Goal: Check status: Check status

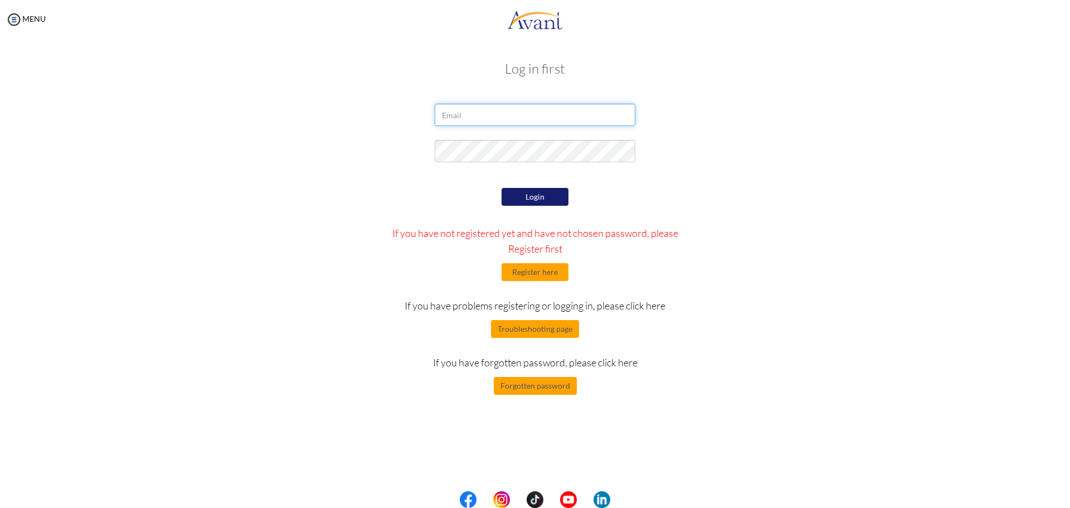
click at [464, 112] on input "email" at bounding box center [535, 115] width 201 height 22
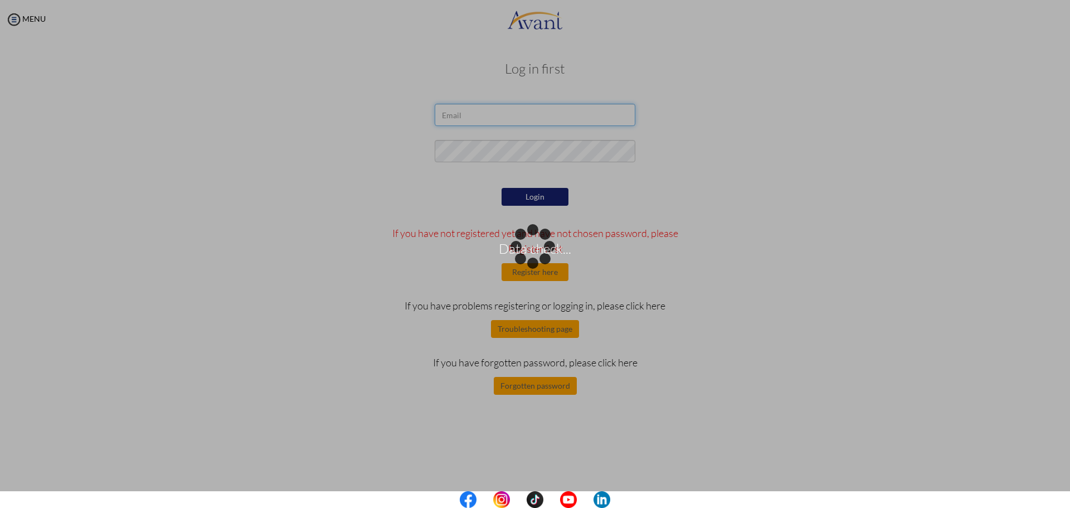
type input "[PERSON_NAME][EMAIL_ADDRESS][DOMAIN_NAME]"
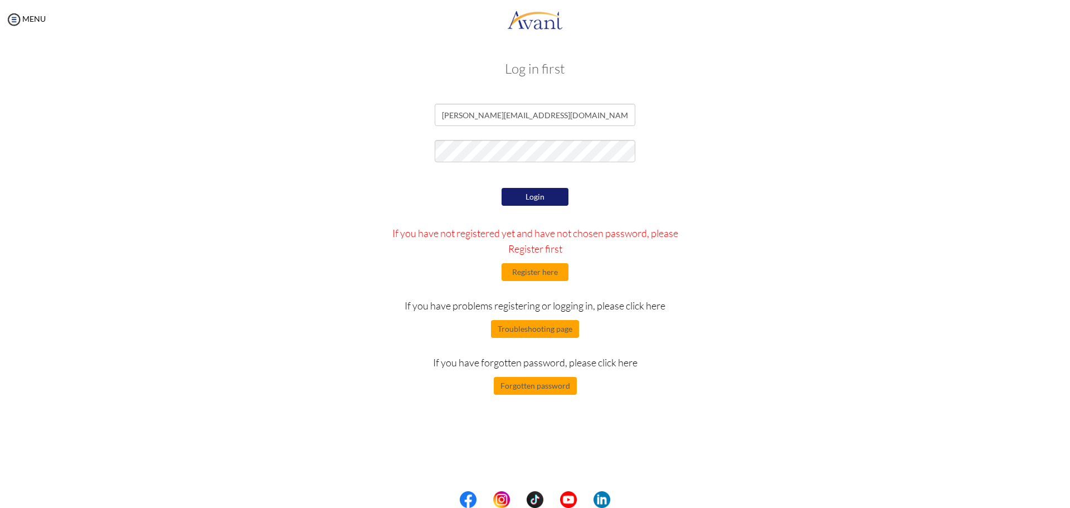
drag, startPoint x: 539, startPoint y: 199, endPoint x: 545, endPoint y: 199, distance: 6.2
click at [539, 199] on button "Login" at bounding box center [534, 197] width 67 height 19
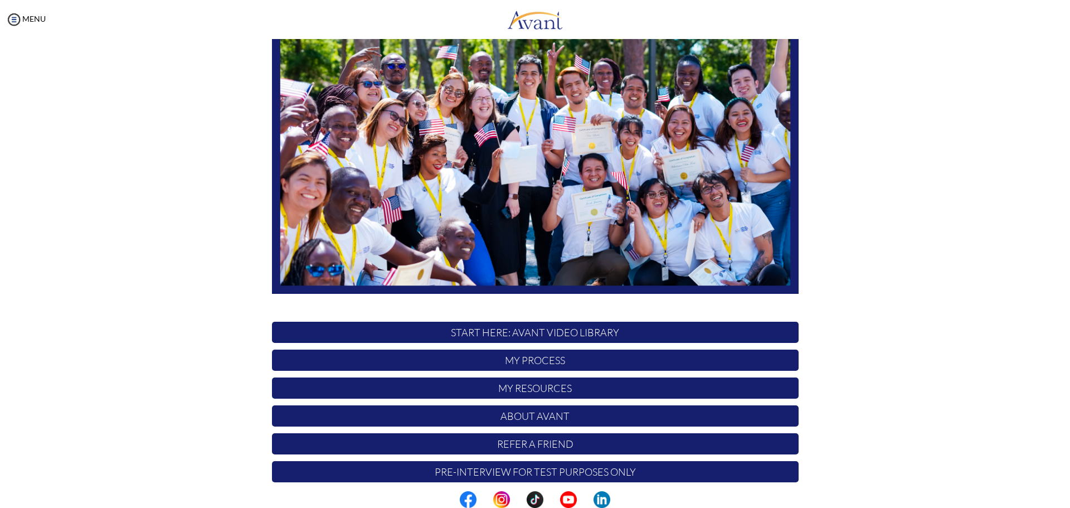
scroll to position [111, 0]
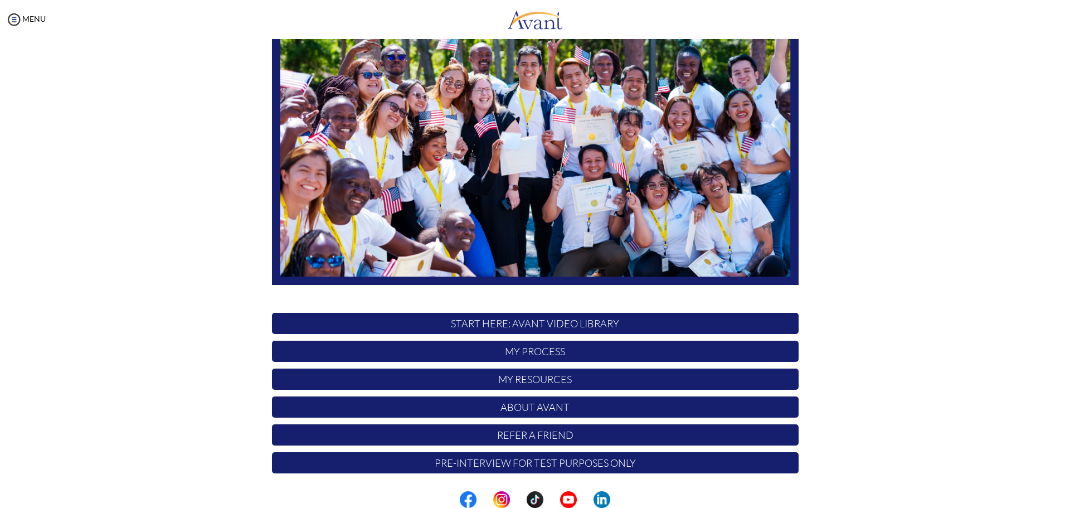
click at [548, 357] on p "My Process" at bounding box center [535, 350] width 527 height 21
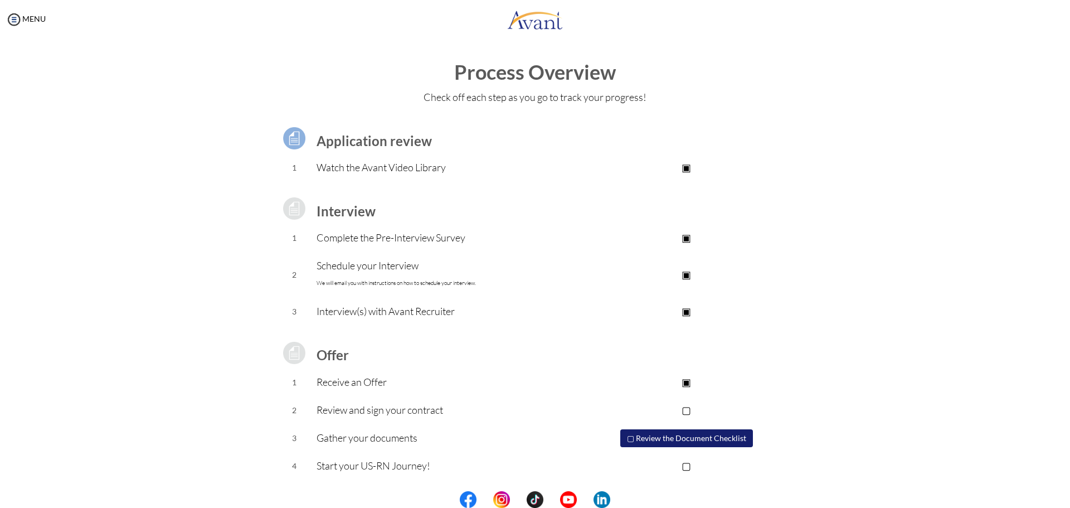
click at [688, 408] on p "▢" at bounding box center [685, 410] width 223 height 16
click at [672, 435] on button "▢ Review the Document Checklist" at bounding box center [686, 438] width 133 height 18
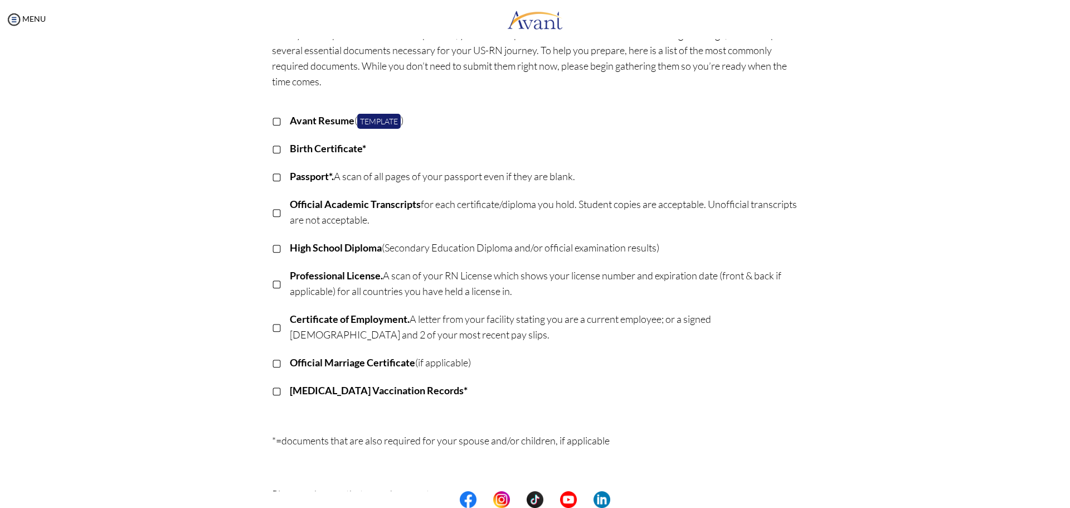
scroll to position [70, 0]
click at [272, 363] on p "▢" at bounding box center [276, 363] width 9 height 16
click at [272, 391] on p "▢" at bounding box center [276, 391] width 9 height 16
click at [272, 289] on p "▢" at bounding box center [276, 284] width 9 height 16
click at [272, 179] on p "▢" at bounding box center [276, 177] width 9 height 16
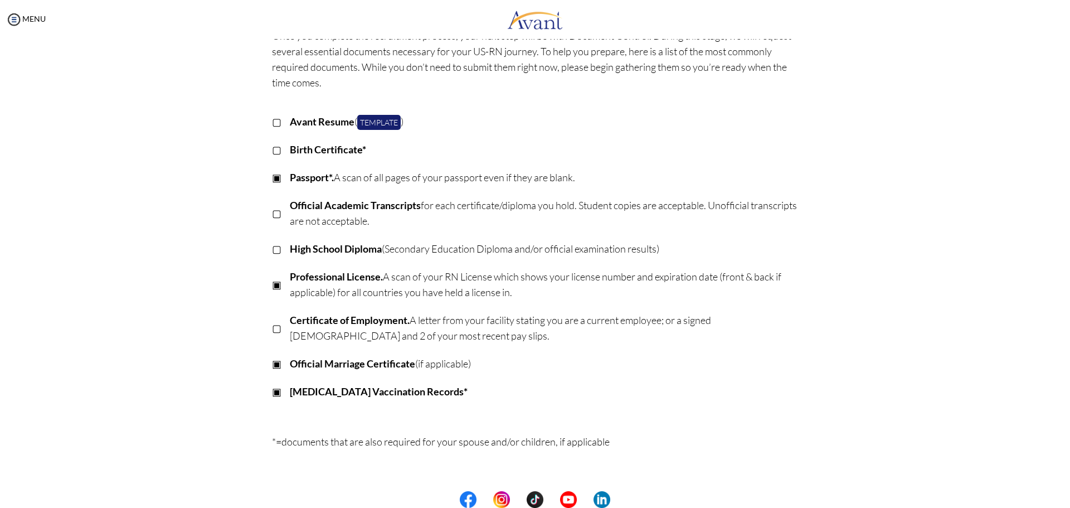
click at [272, 149] on p "▢" at bounding box center [276, 150] width 9 height 16
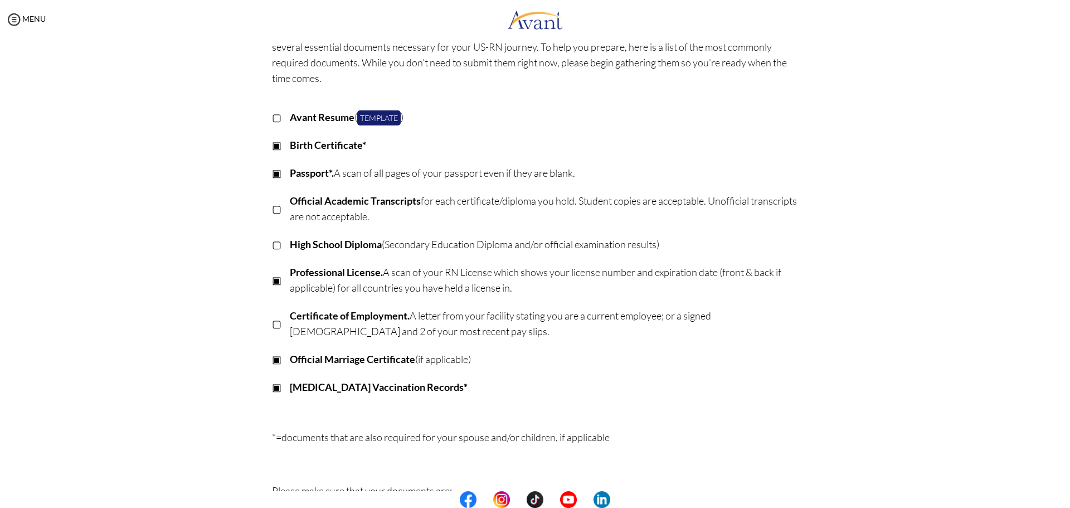
scroll to position [79, 0]
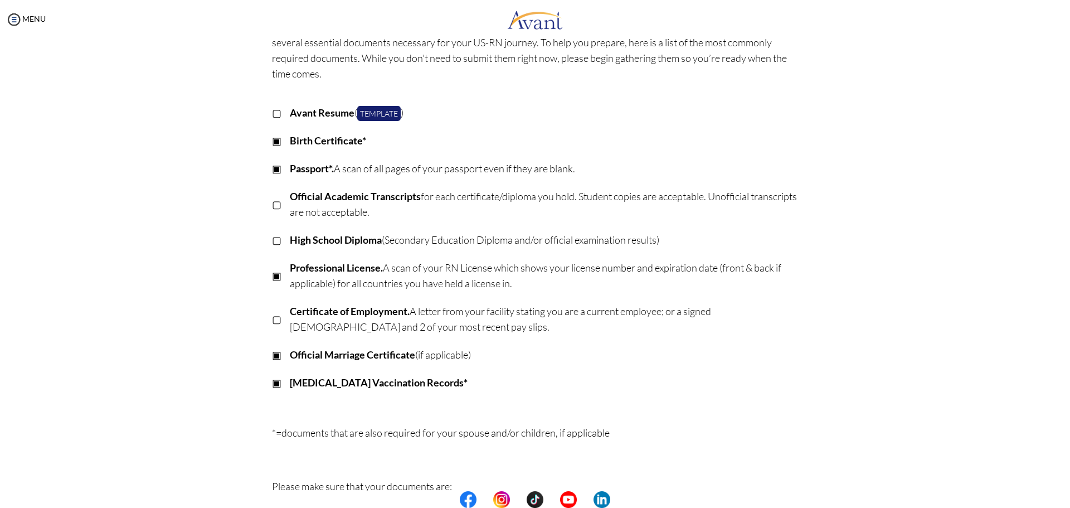
click at [272, 320] on p "▢" at bounding box center [276, 319] width 9 height 16
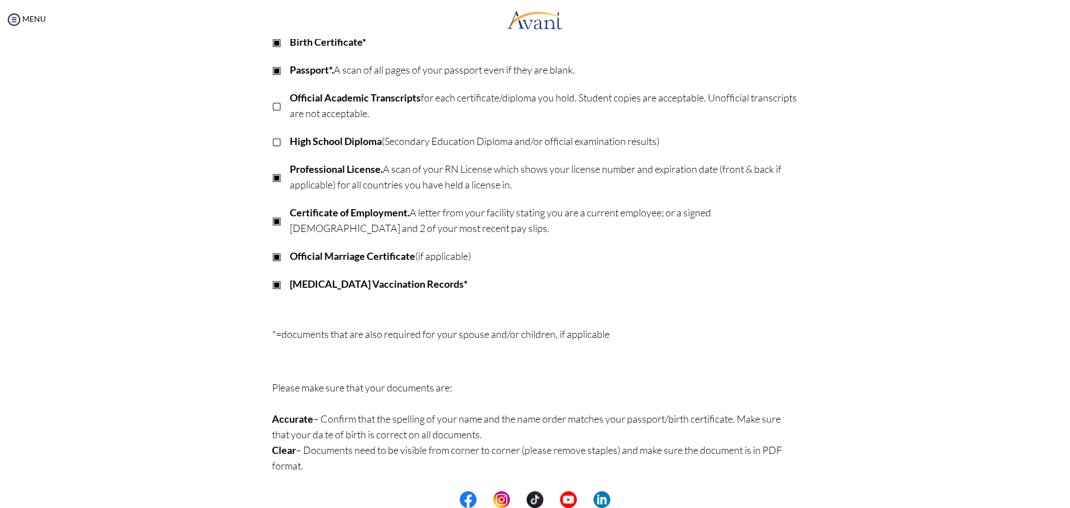
scroll to position [0, 0]
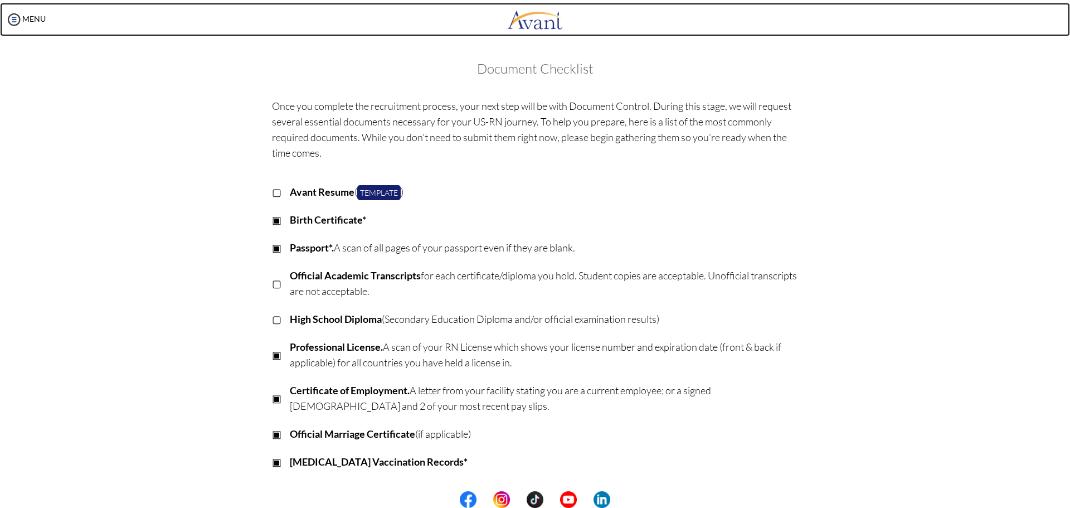
click at [523, 23] on img at bounding box center [535, 19] width 56 height 33
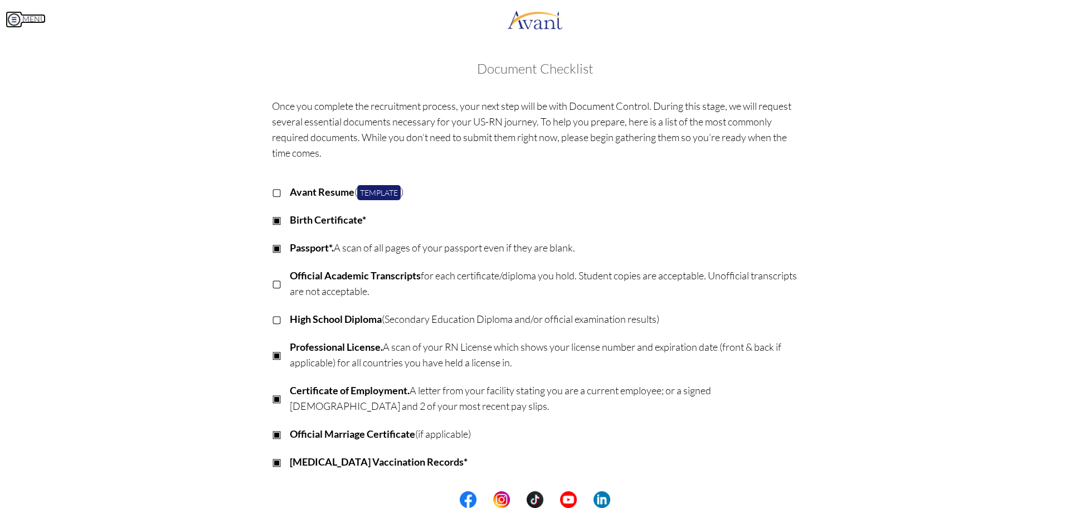
click at [10, 23] on img at bounding box center [14, 19] width 17 height 17
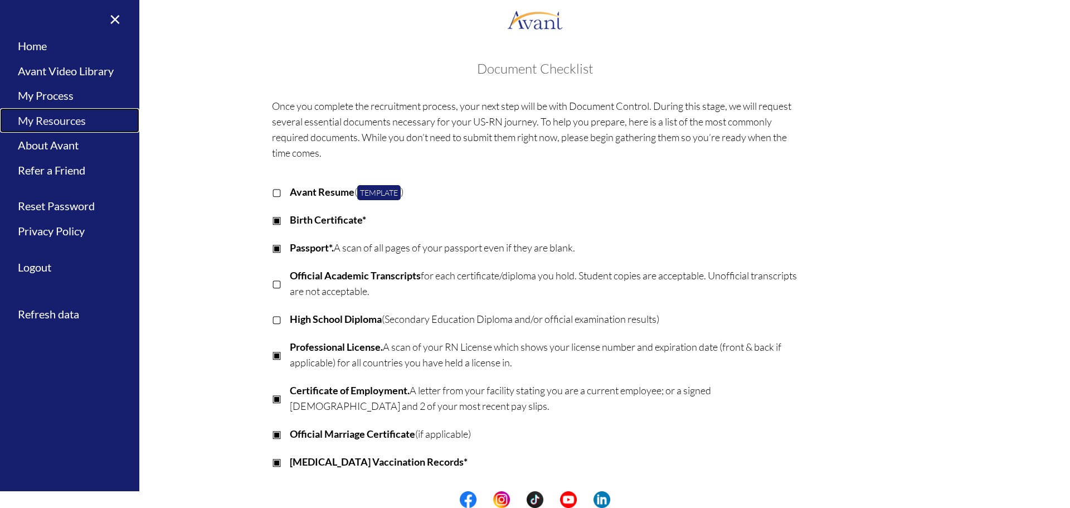
click at [37, 118] on link "My Resources" at bounding box center [69, 120] width 139 height 25
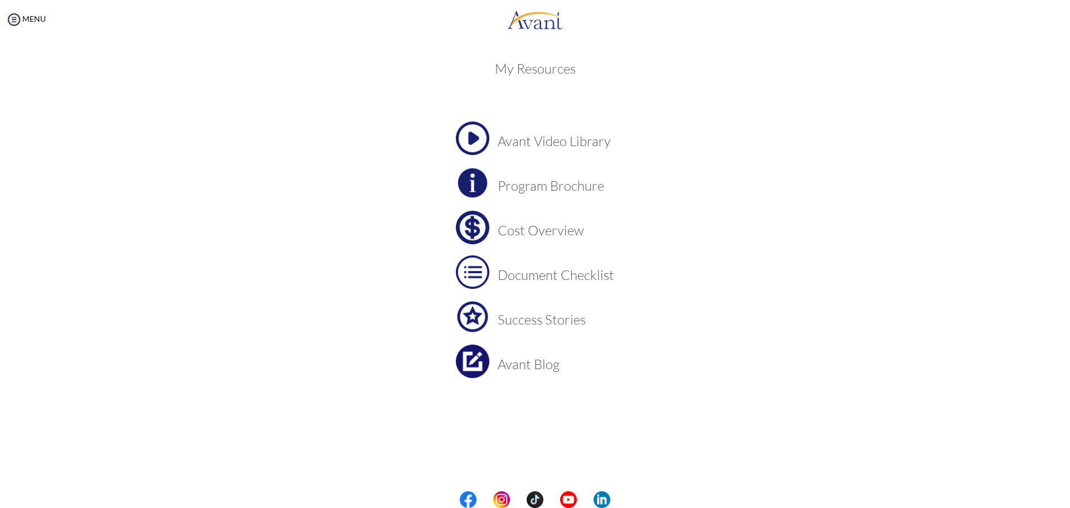
click at [474, 225] on img at bounding box center [472, 227] width 33 height 33
click at [485, 270] on img at bounding box center [472, 271] width 33 height 33
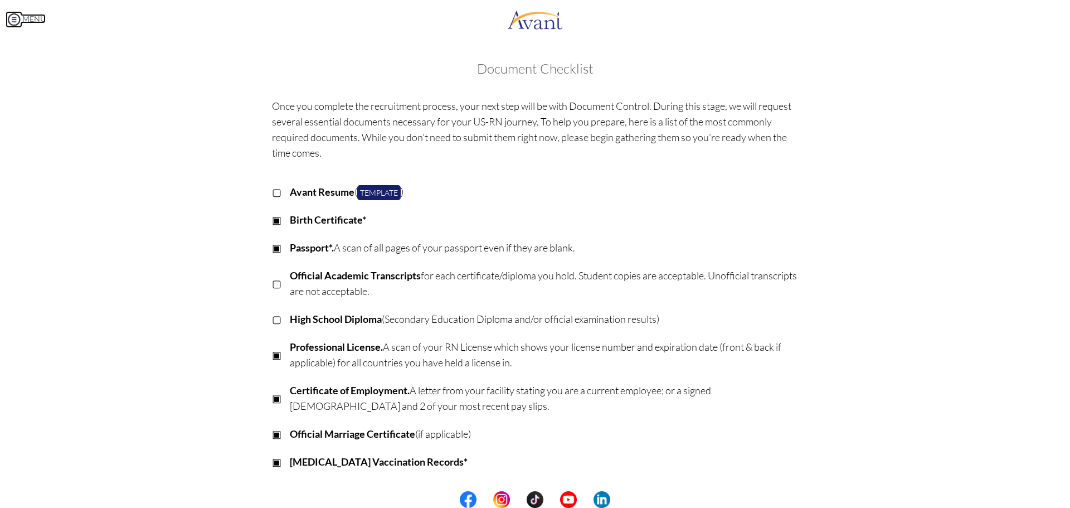
click at [20, 12] on img at bounding box center [14, 19] width 17 height 17
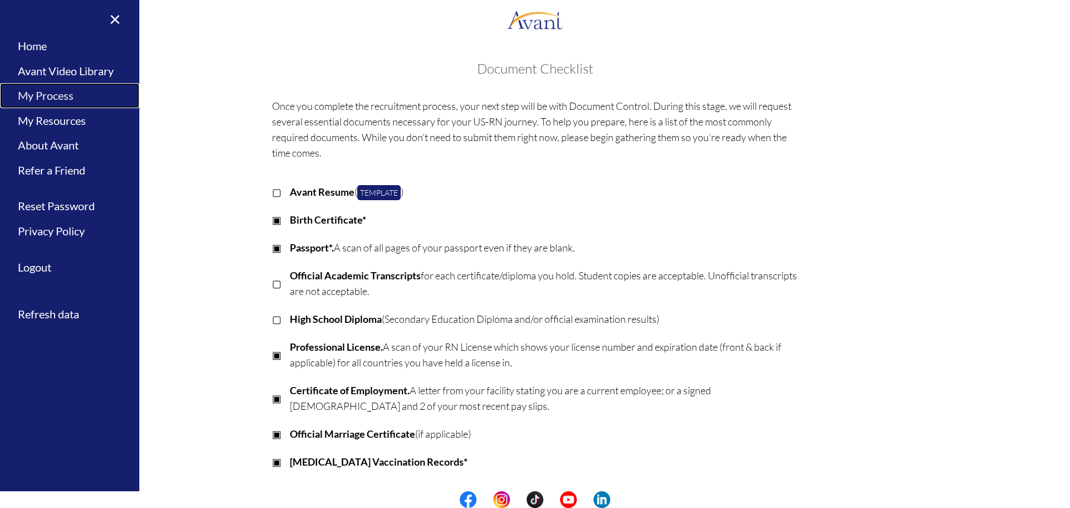
click at [27, 94] on link "My Process" at bounding box center [69, 95] width 139 height 25
